Goal: Transaction & Acquisition: Purchase product/service

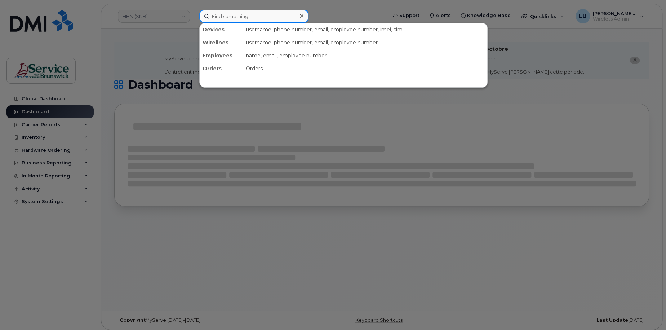
click at [251, 16] on input at bounding box center [253, 16] width 109 height 13
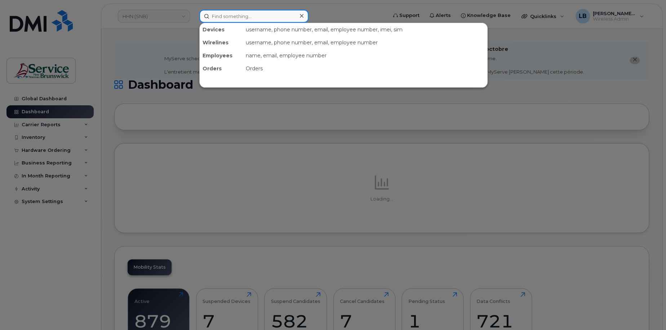
paste input "5063230516"
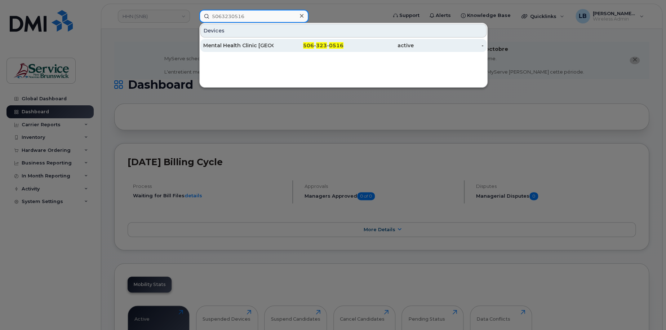
type input "5063230516"
click at [246, 45] on div "Mental Health Clinic [GEOGRAPHIC_DATA]" at bounding box center [238, 45] width 70 height 7
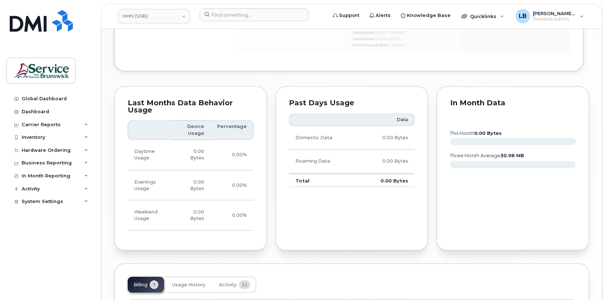
scroll to position [656, 0]
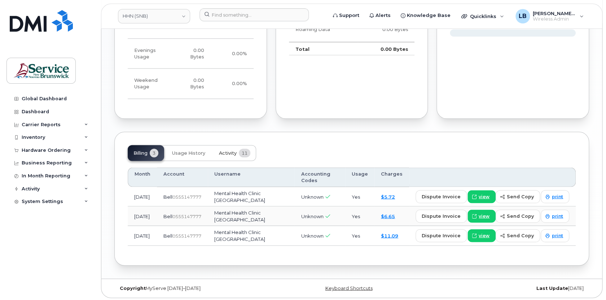
click at [224, 152] on span "Activity" at bounding box center [228, 153] width 18 height 6
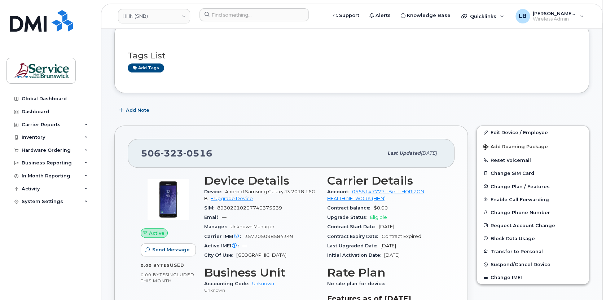
scroll to position [23, 0]
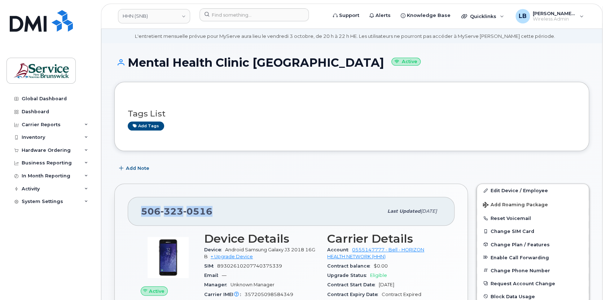
drag, startPoint x: 201, startPoint y: 209, endPoint x: 142, endPoint y: 208, distance: 59.1
click at [142, 208] on div "[PHONE_NUMBER]" at bounding box center [262, 211] width 242 height 15
copy span "[PHONE_NUMBER]"
click at [482, 17] on span "Quicklinks" at bounding box center [483, 16] width 26 height 6
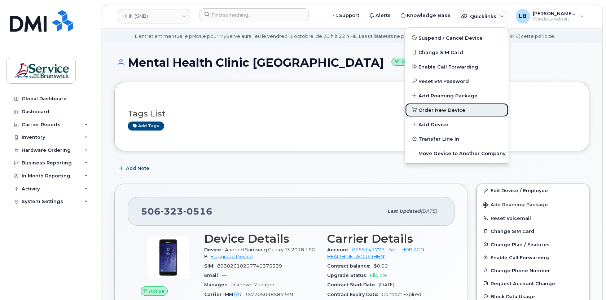
click at [434, 109] on span "Order New Device" at bounding box center [441, 110] width 47 height 7
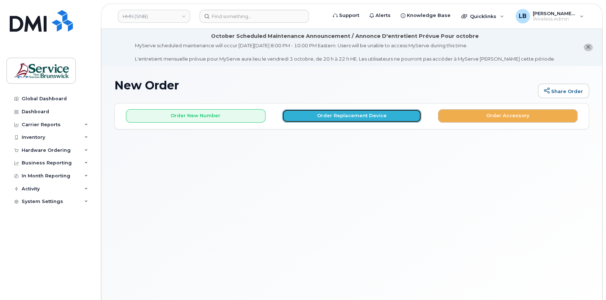
click at [377, 114] on button "Order Replacement Device" at bounding box center [351, 115] width 139 height 13
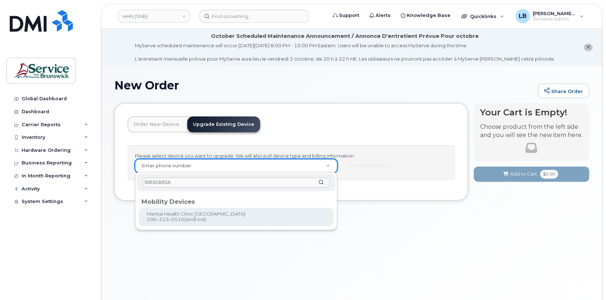
type input "5063230516"
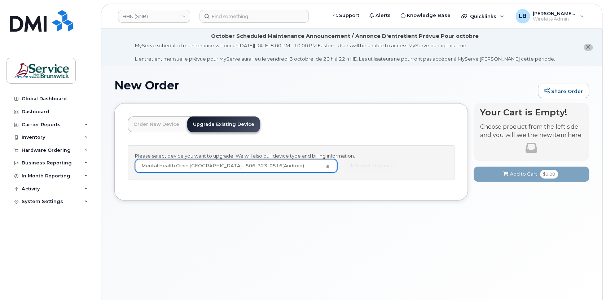
type input "1236202"
click at [373, 167] on button "Select Device" at bounding box center [369, 165] width 53 height 13
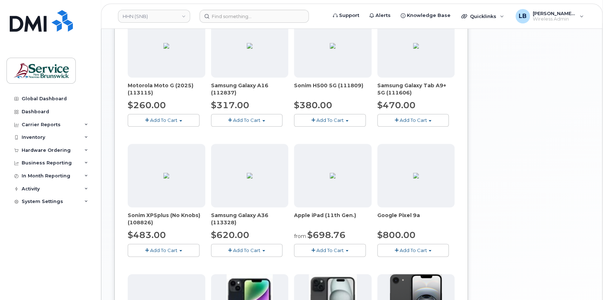
scroll to position [295, 0]
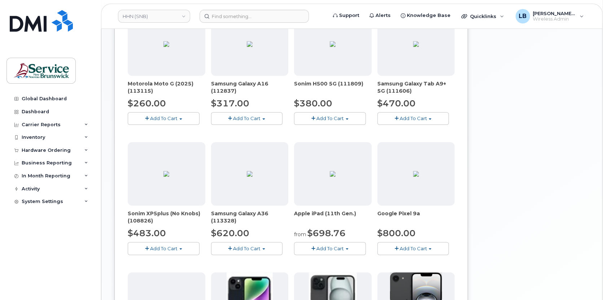
click at [253, 247] on span "Add To Cart" at bounding box center [246, 248] width 27 height 6
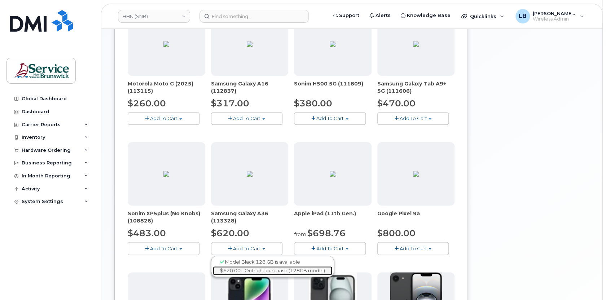
click at [254, 269] on link "$620.00 - Outright purchase (128GB model)" at bounding box center [272, 270] width 119 height 9
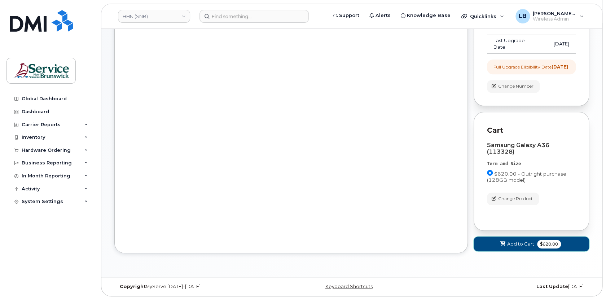
click at [518, 240] on span "Add to Cart" at bounding box center [520, 243] width 27 height 7
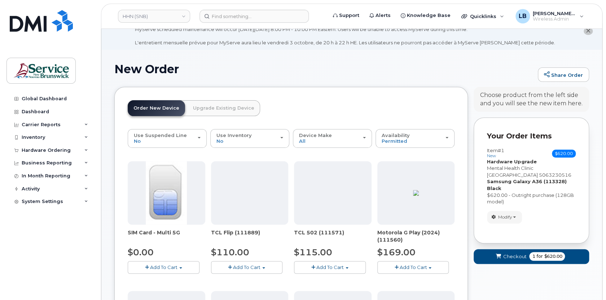
scroll to position [16, 0]
click at [539, 255] on span "for" at bounding box center [539, 256] width 9 height 6
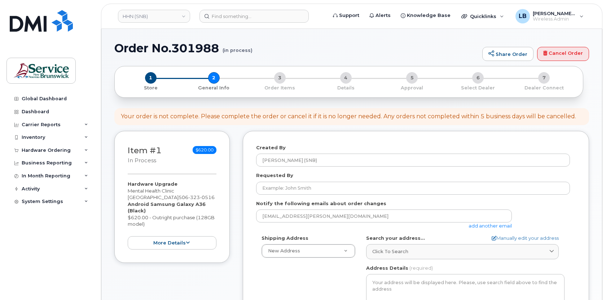
select select
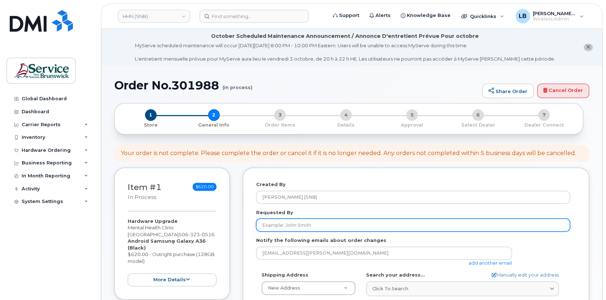
click at [309, 227] on input "Requested By" at bounding box center [413, 224] width 314 height 13
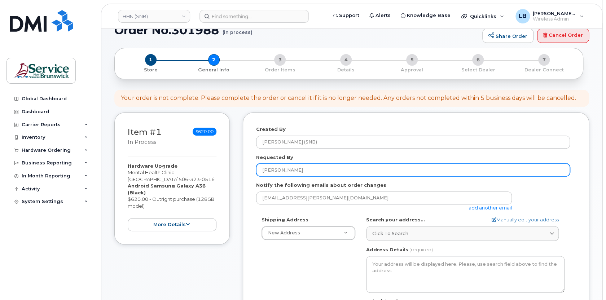
scroll to position [131, 0]
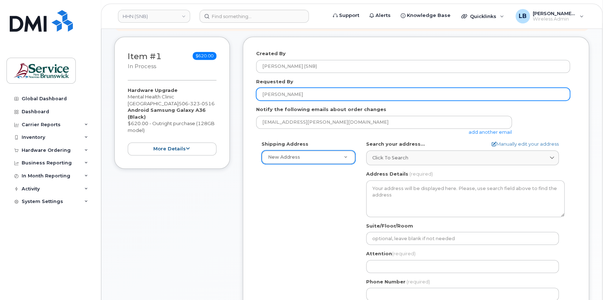
type input "Erin Boone"
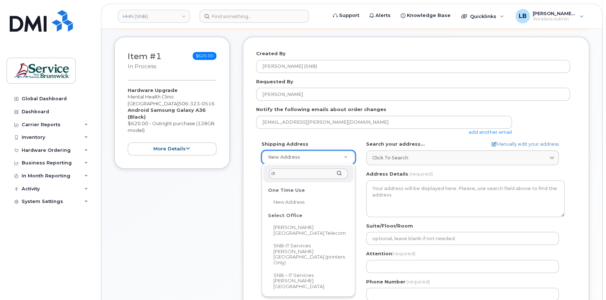
type input "dr"
select select
type textarea "985 College Hill Rd Fredericton New Brunswick E3B 4J7"
type input "Steve Sullivan"
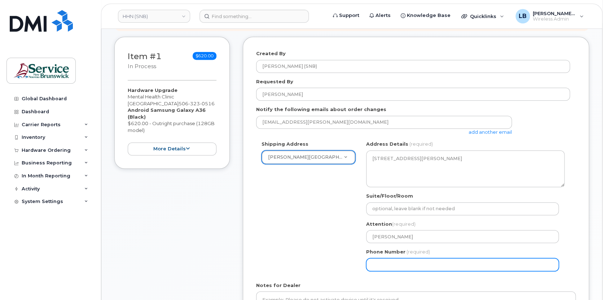
click at [418, 261] on input "Phone Number" at bounding box center [462, 264] width 192 height 13
select select
type input "506233396"
select select
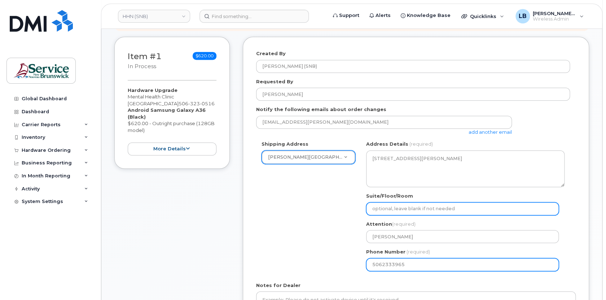
type input "5062333965"
click at [399, 208] on input "Suite/Floor/Room" at bounding box center [462, 208] width 192 height 13
select select
type input "L"
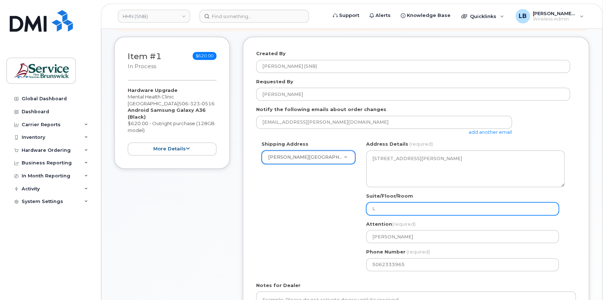
select select
type input "Lo"
select select
type input "Low"
select select
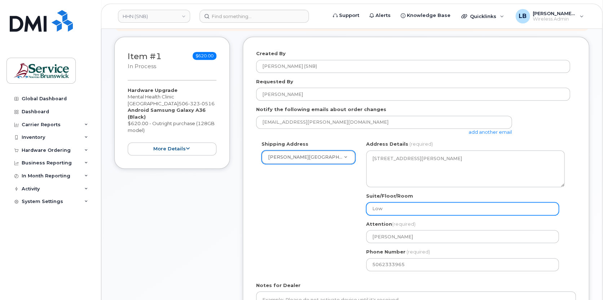
type input "Lowe"
select select
type input "Lower"
select select
type input "Lower L"
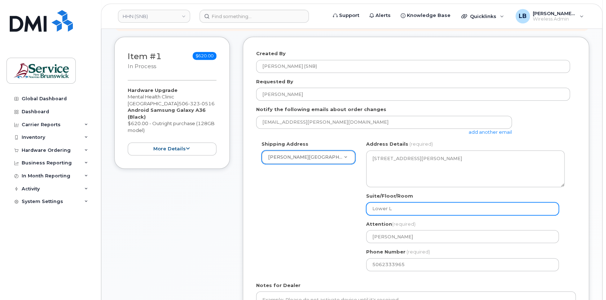
select select
type input "Lower Le"
select select
type input "Lower Lev"
select select
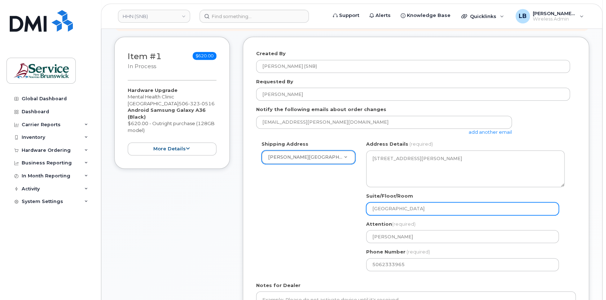
type input "Lower Leve"
select select
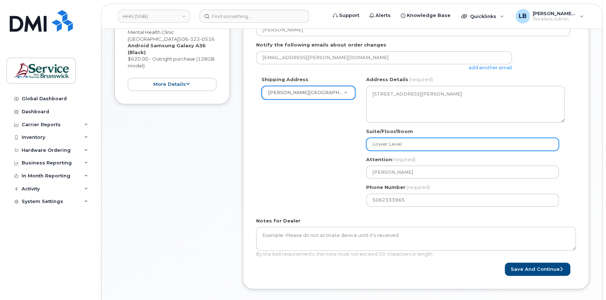
scroll to position [262, 0]
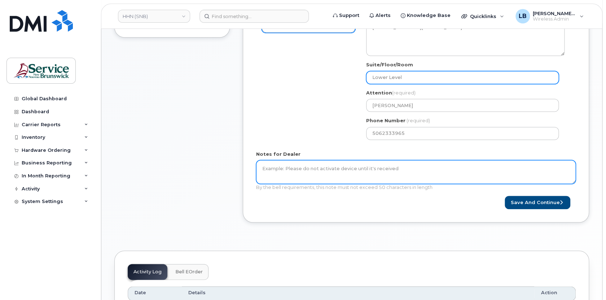
type input "Lower Level"
click at [316, 171] on textarea "Notes for Dealer" at bounding box center [415, 172] width 319 height 24
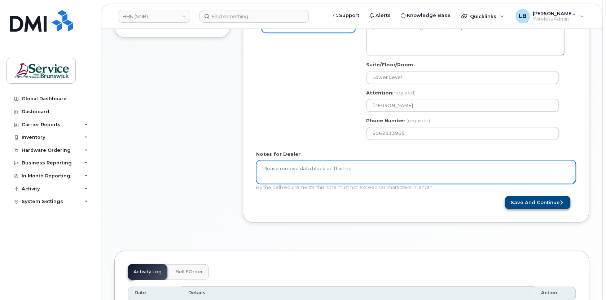
type textarea "Please remove data block on this line."
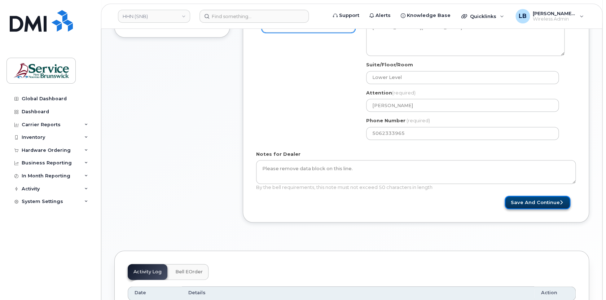
click at [540, 201] on button "Save and Continue" at bounding box center [537, 202] width 66 height 13
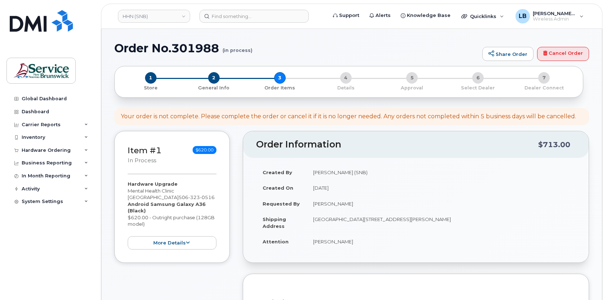
select select
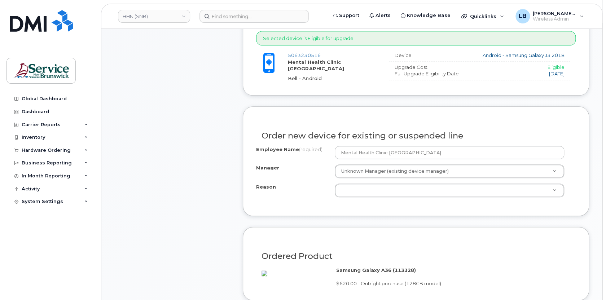
scroll to position [328, 0]
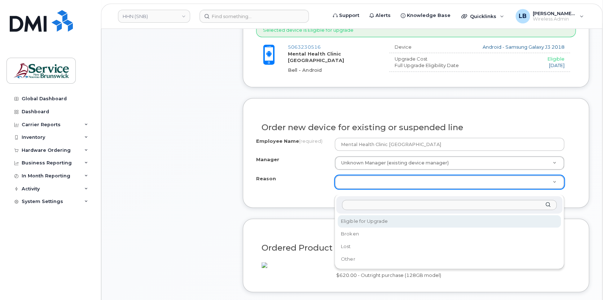
select select "eligible_for_upgrade"
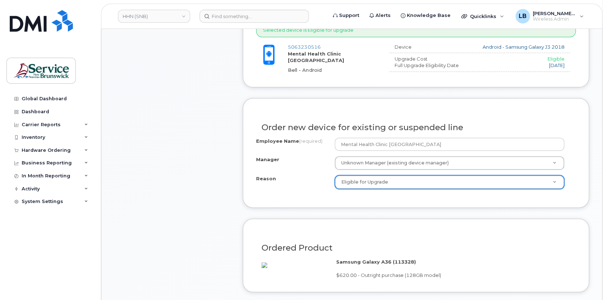
click at [308, 185] on div "Reason" at bounding box center [295, 180] width 79 height 10
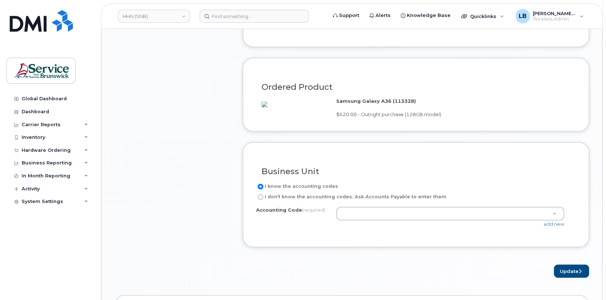
scroll to position [491, 0]
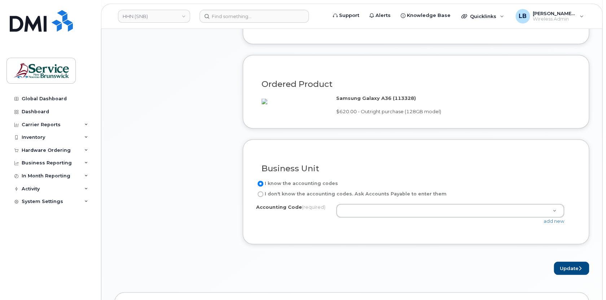
click at [473, 175] on div "Business Unit" at bounding box center [415, 165] width 319 height 26
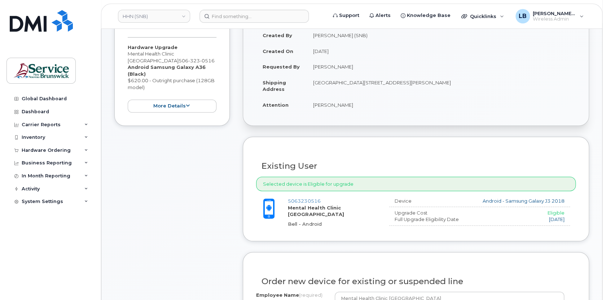
scroll to position [262, 0]
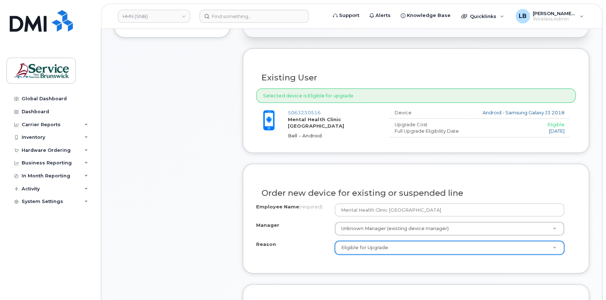
click at [332, 94] on div "Selected device is Eligible for upgrade" at bounding box center [415, 95] width 319 height 15
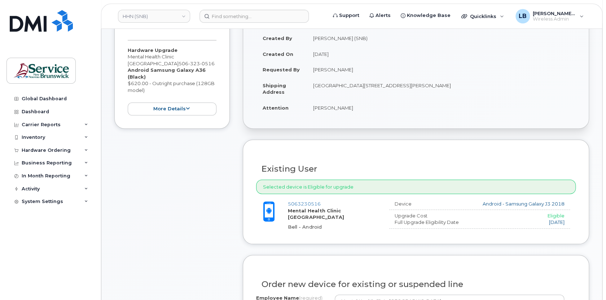
scroll to position [65, 0]
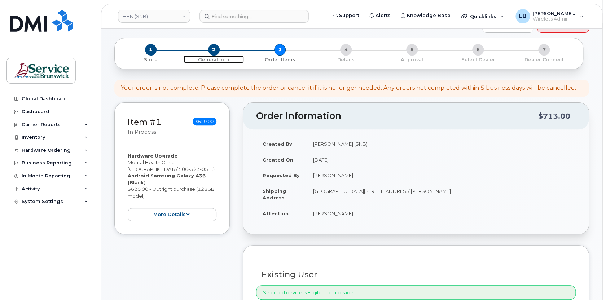
click at [217, 59] on p "General Info" at bounding box center [213, 60] width 60 height 6
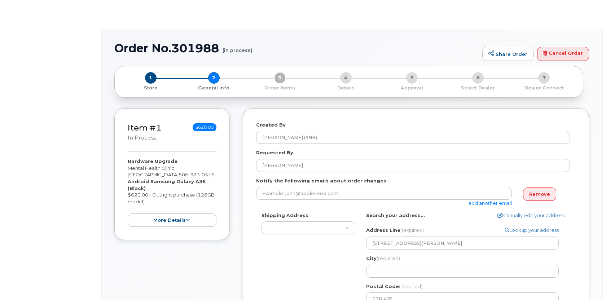
type textarea "[STREET_ADDRESS][PERSON_NAME]"
select select
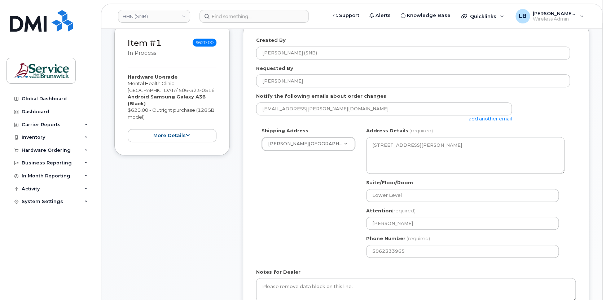
scroll to position [37, 0]
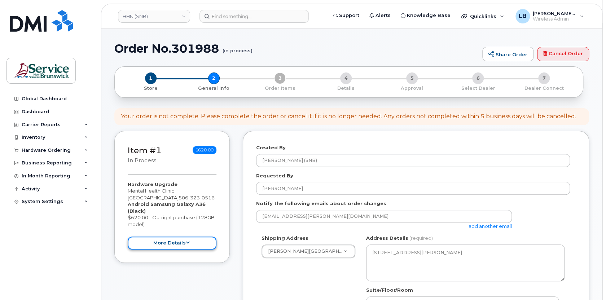
click at [186, 243] on icon at bounding box center [188, 242] width 4 height 5
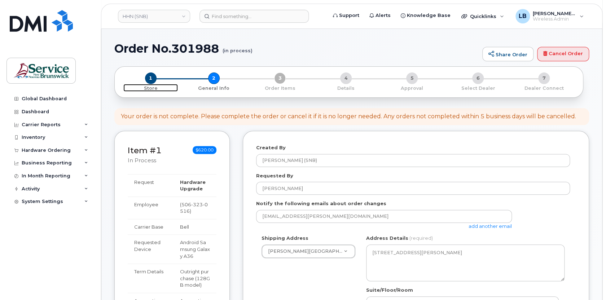
click at [149, 78] on span "1" at bounding box center [151, 78] width 12 height 12
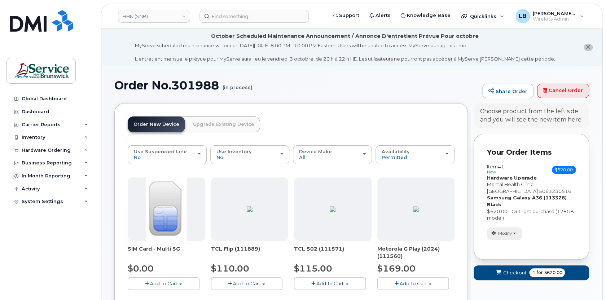
click at [511, 233] on span "Modify" at bounding box center [505, 233] width 14 height 6
click at [512, 257] on span "Remove" at bounding box center [506, 258] width 24 height 5
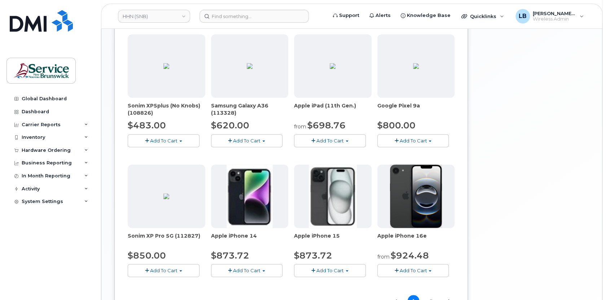
scroll to position [458, 0]
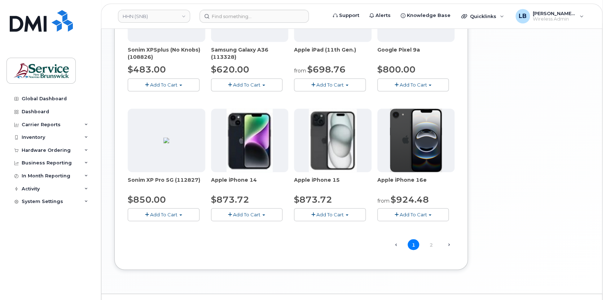
click at [426, 214] on button "Add To Cart" at bounding box center [413, 214] width 72 height 13
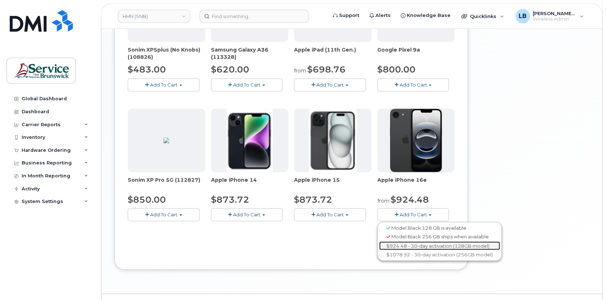
click at [429, 243] on link "$924.48 - 30-day activation (128GB model)" at bounding box center [439, 245] width 121 height 9
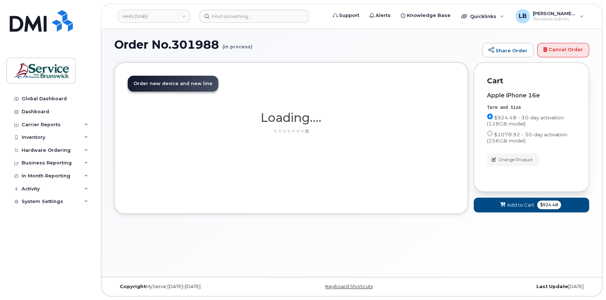
scroll to position [40, 0]
click at [546, 207] on span "$924.48" at bounding box center [549, 205] width 24 height 9
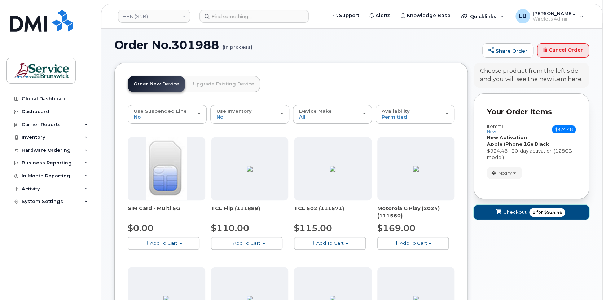
click at [526, 207] on button "Checkout 1 for $924.48" at bounding box center [530, 212] width 115 height 15
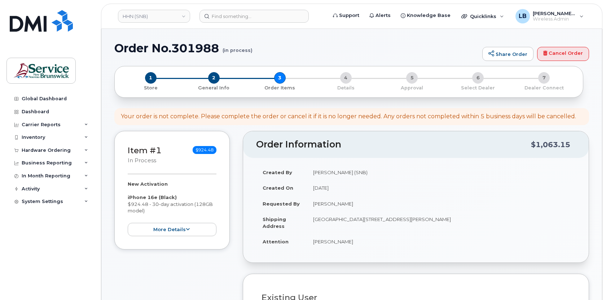
select select
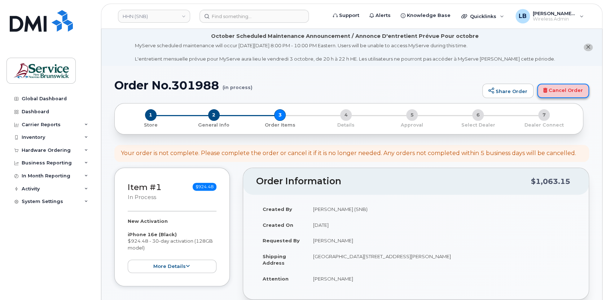
click at [559, 91] on link "Cancel Order" at bounding box center [563, 91] width 52 height 14
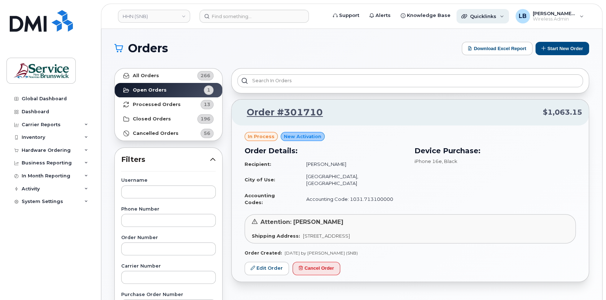
click at [483, 18] on span "Quicklinks" at bounding box center [483, 16] width 26 height 6
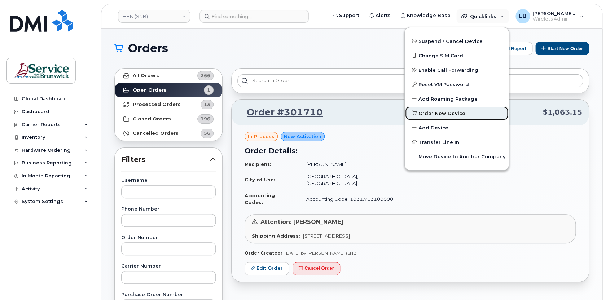
click at [455, 112] on span "Order New Device" at bounding box center [441, 113] width 47 height 7
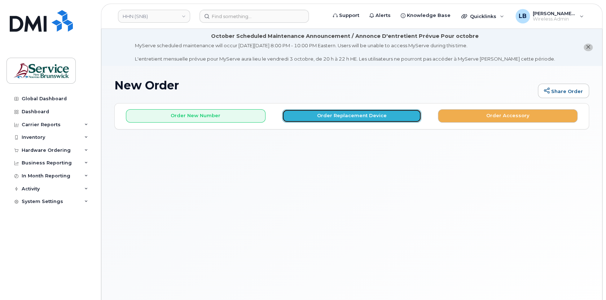
click at [347, 114] on button "Order Replacement Device" at bounding box center [351, 115] width 139 height 13
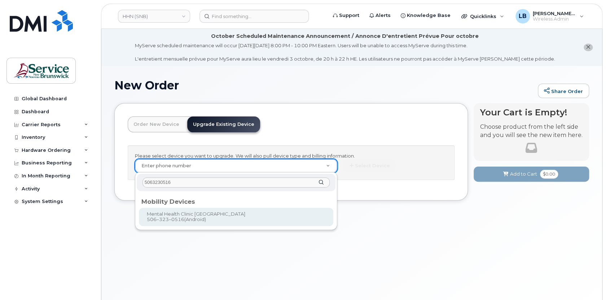
type input "5063230516"
type input "1236202"
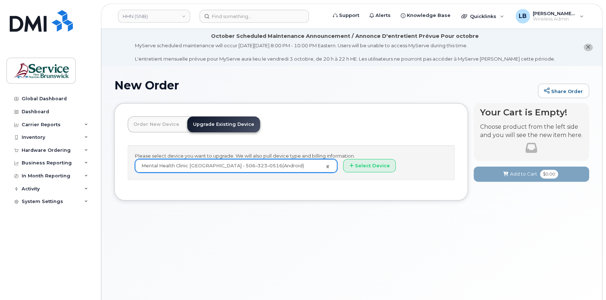
click at [367, 173] on div "Please select device you want to upgrade. We will also pull device type and bil…" at bounding box center [291, 162] width 327 height 35
click at [365, 165] on button "Select Device" at bounding box center [369, 165] width 53 height 13
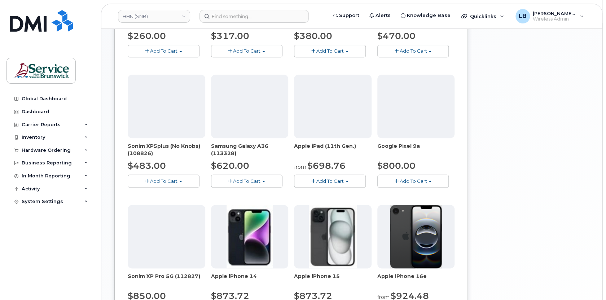
scroll to position [426, 0]
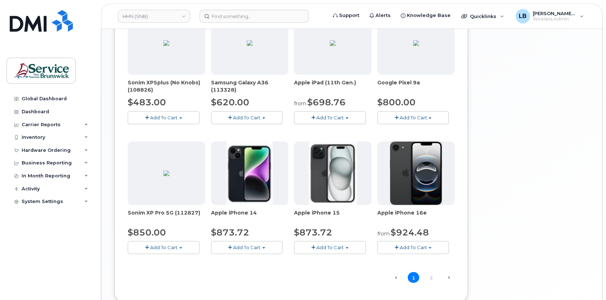
click at [429, 247] on span "button" at bounding box center [429, 247] width 3 height 1
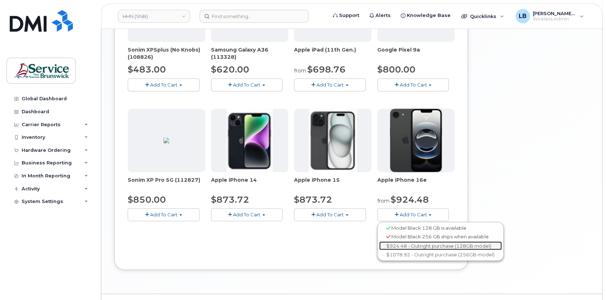
click at [423, 245] on link "$924.48 - Outright purchase (128GB model)" at bounding box center [440, 245] width 123 height 9
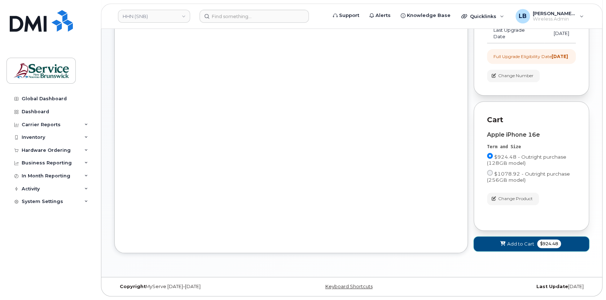
click at [545, 243] on span "$924.48" at bounding box center [549, 243] width 24 height 9
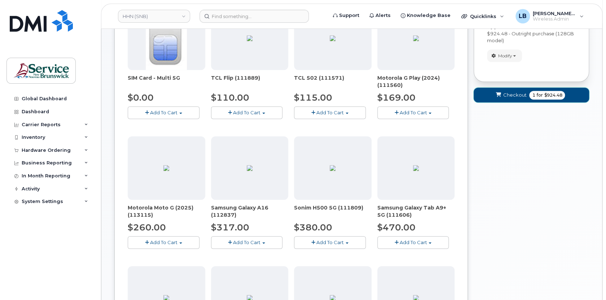
click at [535, 94] on span "for" at bounding box center [539, 95] width 9 height 6
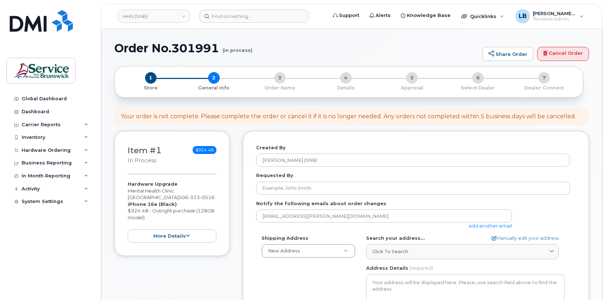
select select
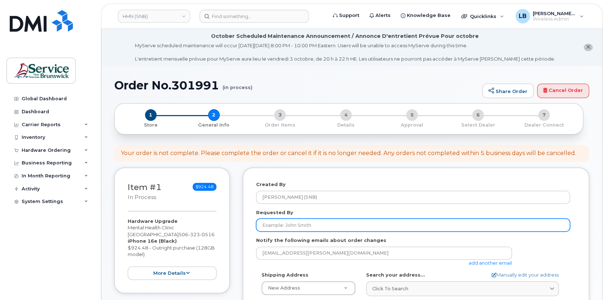
click at [315, 224] on input "Requested By" at bounding box center [413, 224] width 314 height 13
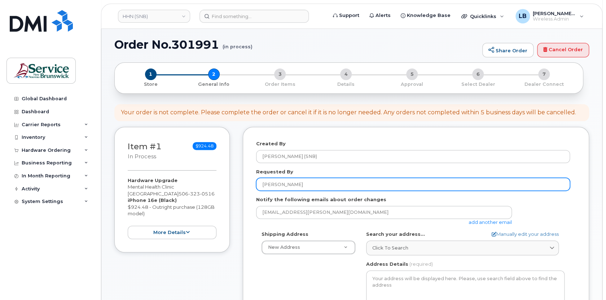
scroll to position [98, 0]
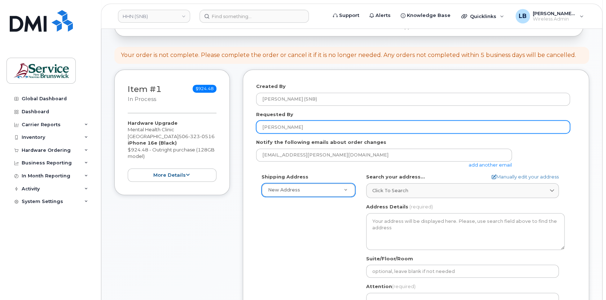
type input "[PERSON_NAME]"
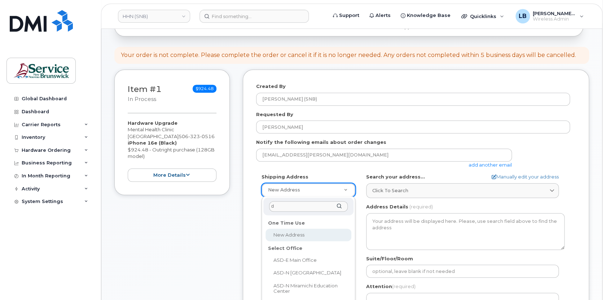
type input "dr"
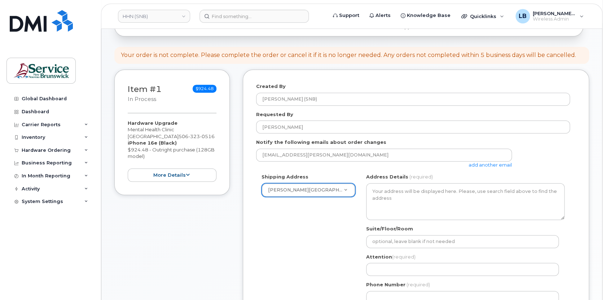
select select
type textarea "985 College Hill Rd Fredericton New Brunswick E3B 4J7"
type input "Steve Sullivan"
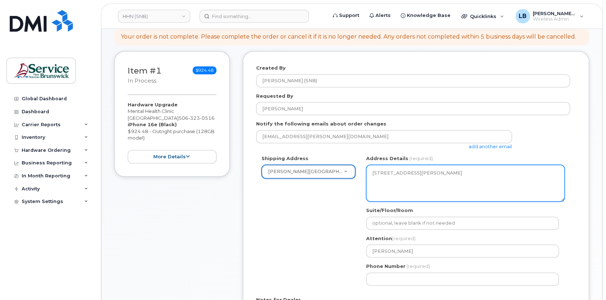
scroll to position [229, 0]
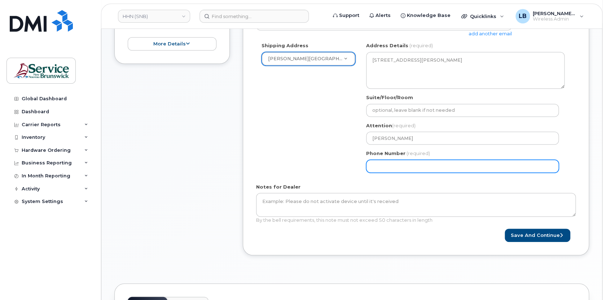
click at [444, 165] on input "Phone Number" at bounding box center [462, 166] width 192 height 13
select select
type input "506233396"
select select
type input "5062333965"
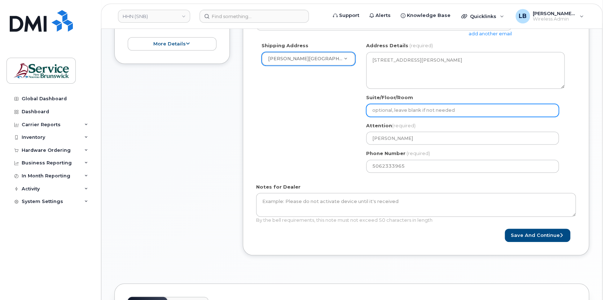
click at [400, 109] on input "Suite/Floor/Room" at bounding box center [462, 110] width 192 height 13
paste input "591189"
select select
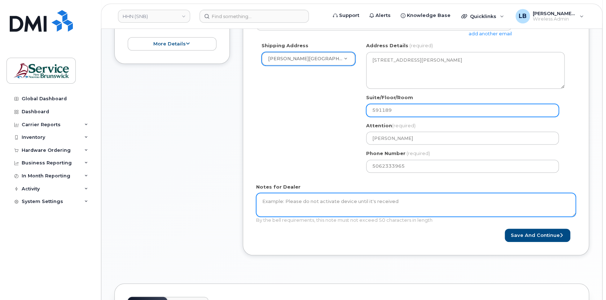
type input "591189"
click at [356, 203] on textarea "Notes for Dealer" at bounding box center [415, 205] width 319 height 24
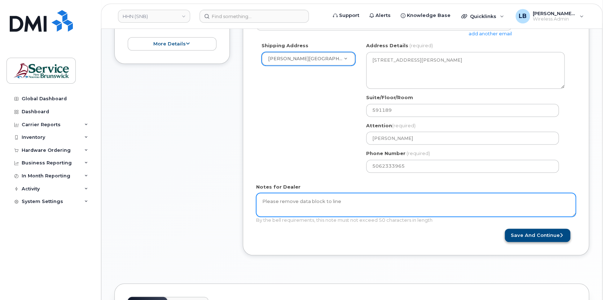
type textarea "Please remove data block to line"
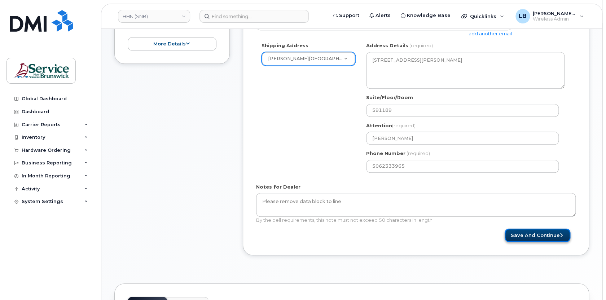
click at [549, 233] on button "Save and Continue" at bounding box center [537, 235] width 66 height 13
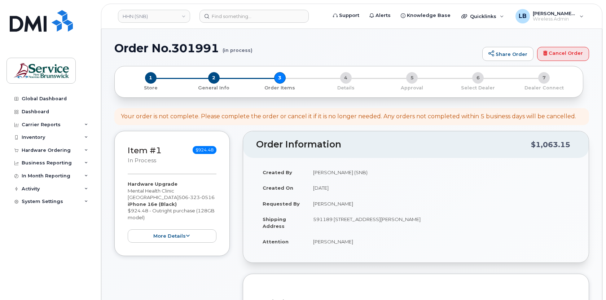
select select
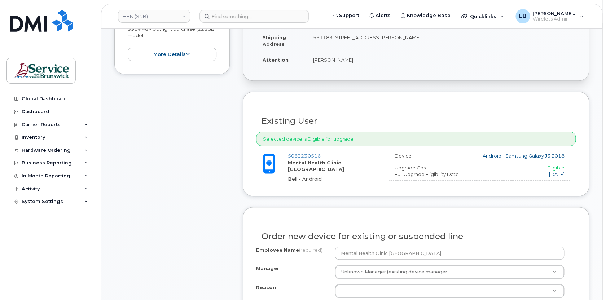
scroll to position [262, 0]
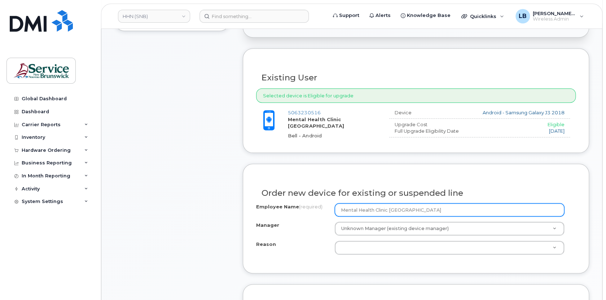
click at [452, 212] on input "Mental Health Clinic [GEOGRAPHIC_DATA]" at bounding box center [449, 209] width 230 height 13
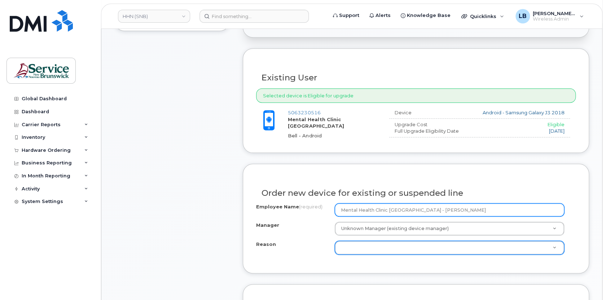
type input "Mental Health Clinic [GEOGRAPHIC_DATA] - [PERSON_NAME]"
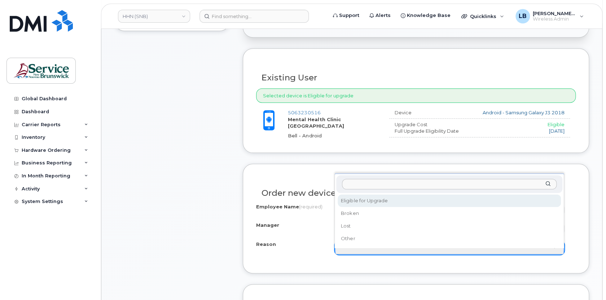
select select "eligible_for_upgrade"
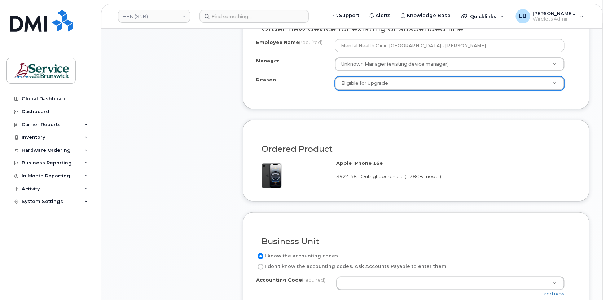
scroll to position [491, 0]
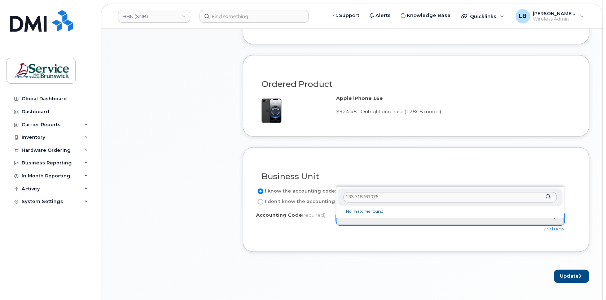
click at [354, 196] on input "133.715761075" at bounding box center [449, 197] width 213 height 10
type input "1331.715761075"
select select "1331.715761075"
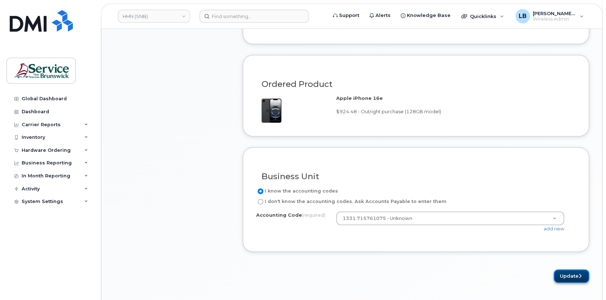
click at [574, 280] on button "Update" at bounding box center [570, 275] width 35 height 13
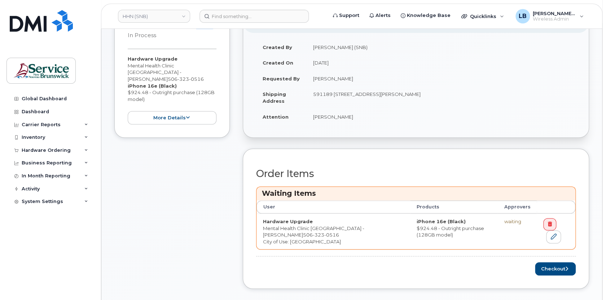
scroll to position [196, 0]
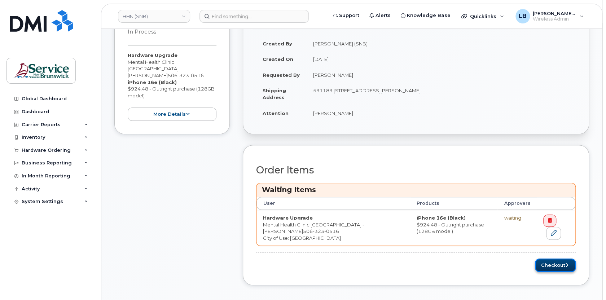
click at [556, 264] on button "Checkout" at bounding box center [555, 264] width 41 height 13
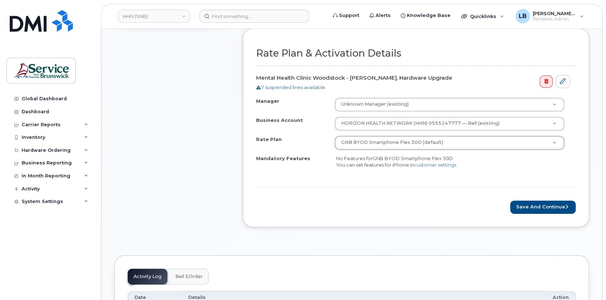
scroll to position [262, 0]
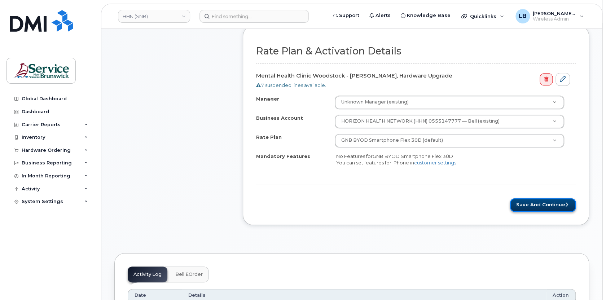
click at [537, 200] on button "Save and Continue" at bounding box center [543, 204] width 66 height 13
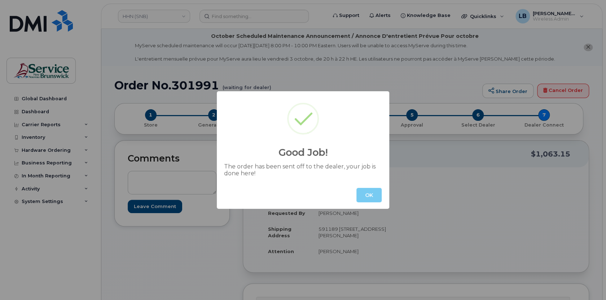
click at [373, 196] on button "OK" at bounding box center [368, 195] width 25 height 14
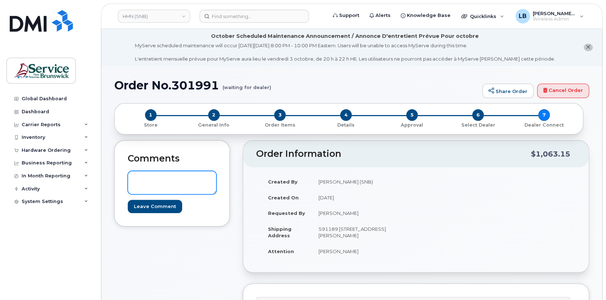
click at [156, 175] on textarea at bounding box center [172, 183] width 89 height 24
click at [156, 178] on textarea at bounding box center [172, 183] width 89 height 24
paste textarea "Request ID 591189"
type textarea "Request ID 591189"
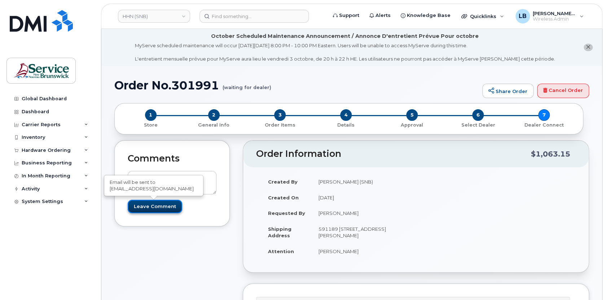
click at [149, 201] on input "Leave Comment" at bounding box center [155, 206] width 54 height 13
type input "Create Event"
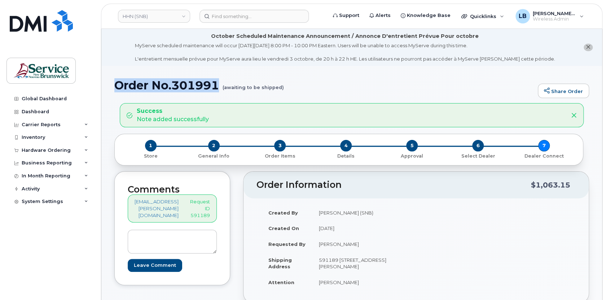
drag, startPoint x: 221, startPoint y: 84, endPoint x: 109, endPoint y: 84, distance: 111.7
copy h1 "Order No.301991"
